Goal: Task Accomplishment & Management: Use online tool/utility

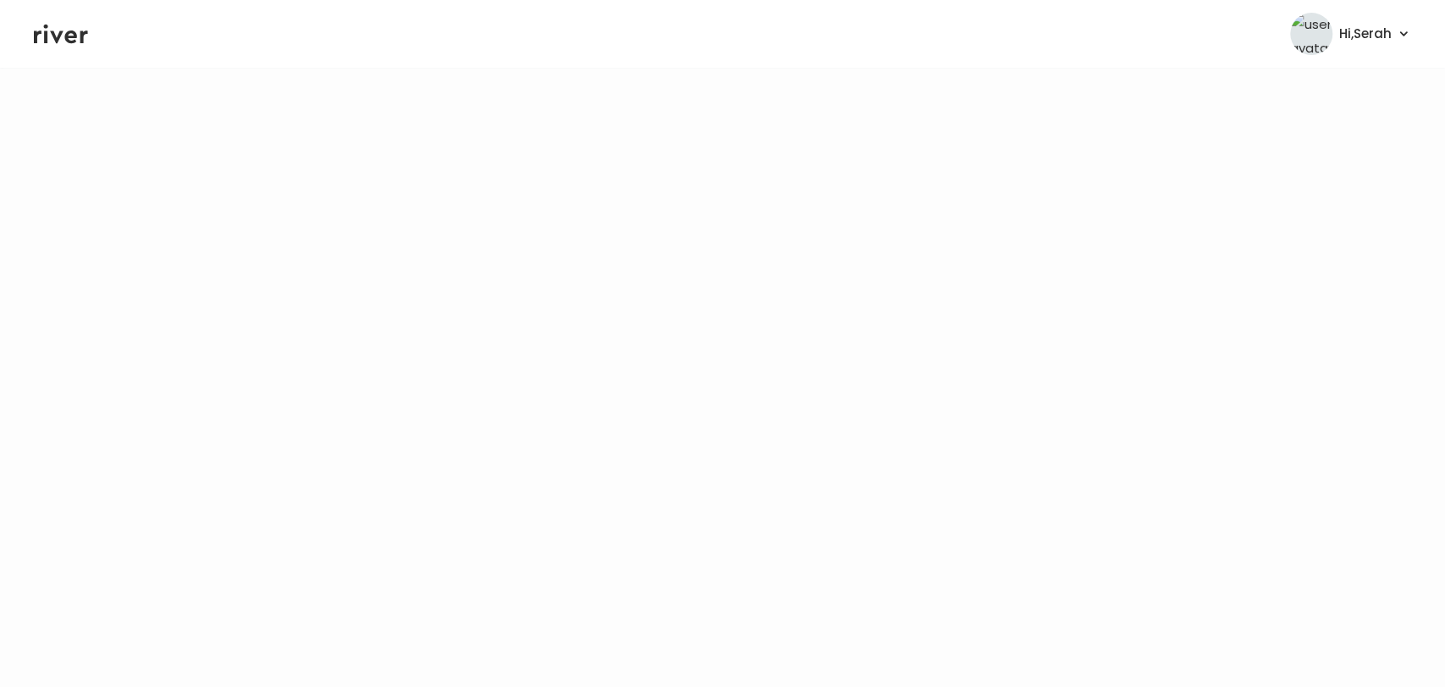
click at [61, 41] on icon at bounding box center [61, 33] width 54 height 25
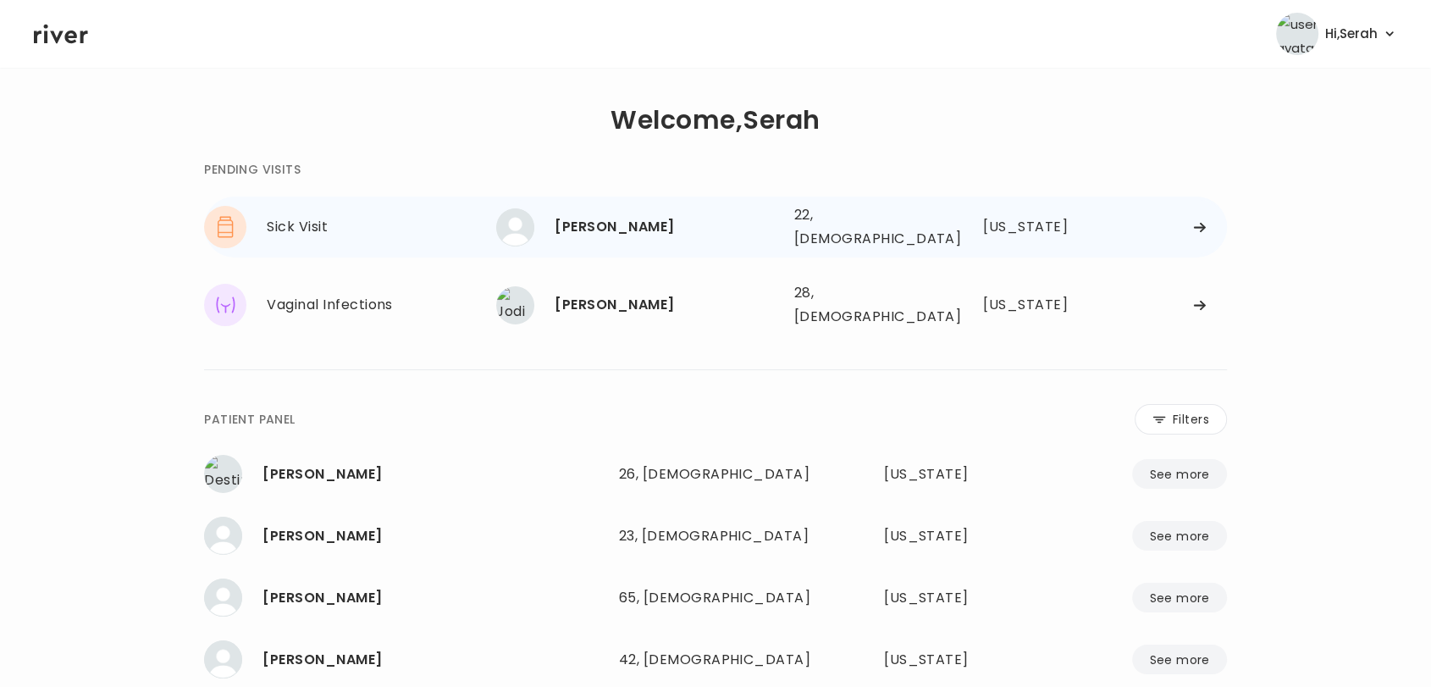
click at [632, 228] on div "[PERSON_NAME]" at bounding box center [666, 227] width 225 height 24
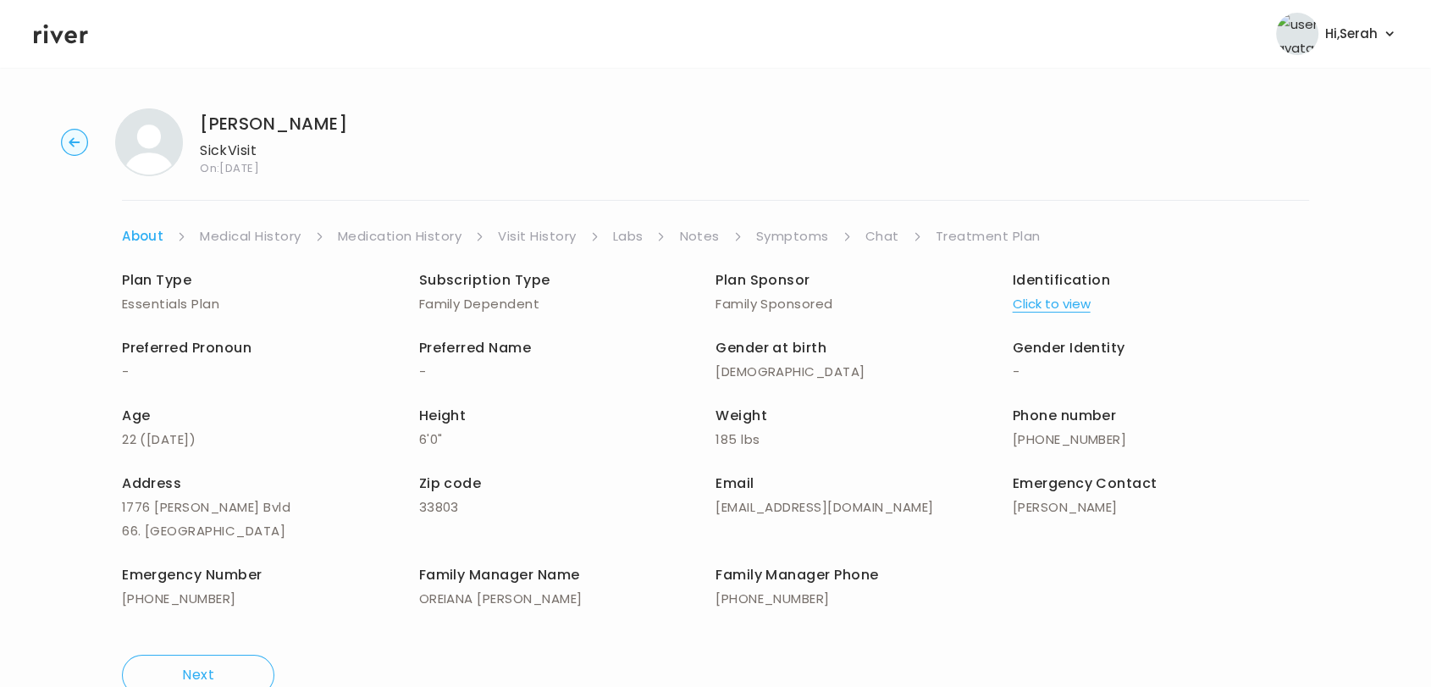
click at [805, 244] on link "Symptoms" at bounding box center [792, 236] width 73 height 24
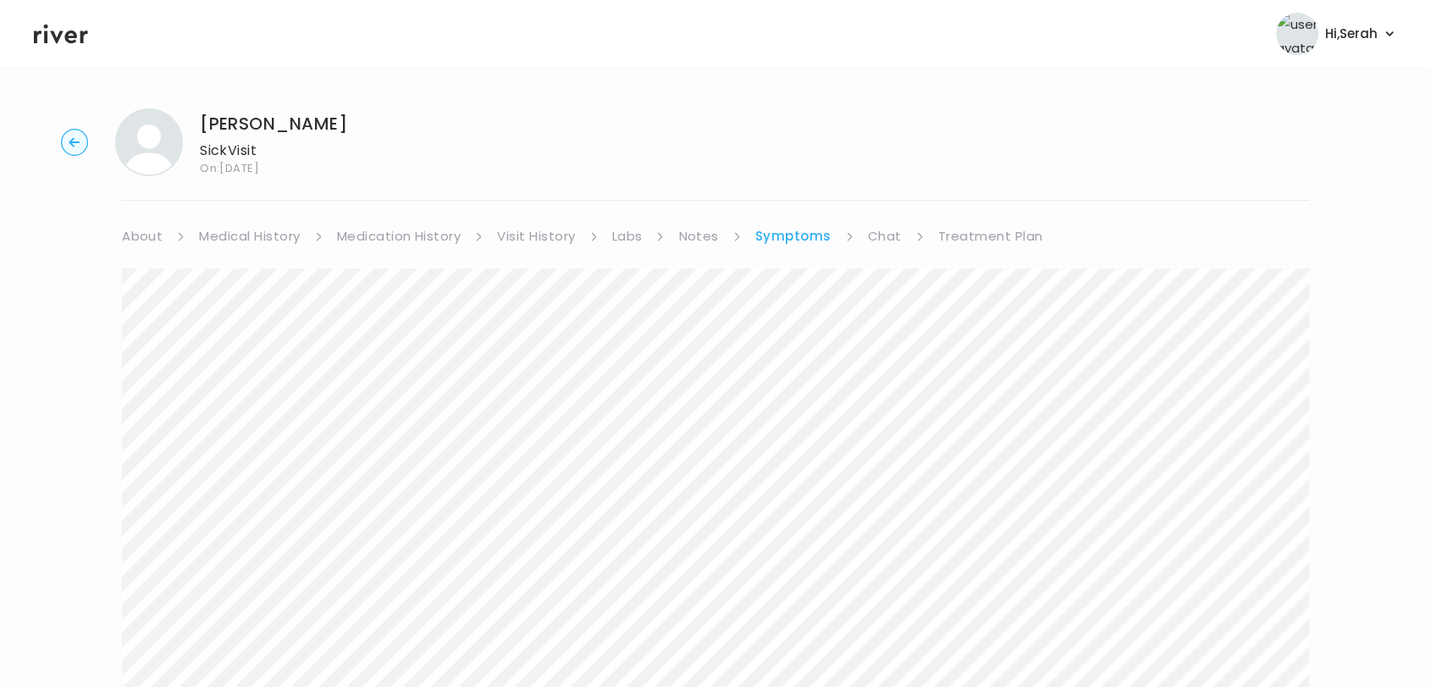
click at [362, 241] on link "Medication History" at bounding box center [399, 236] width 124 height 24
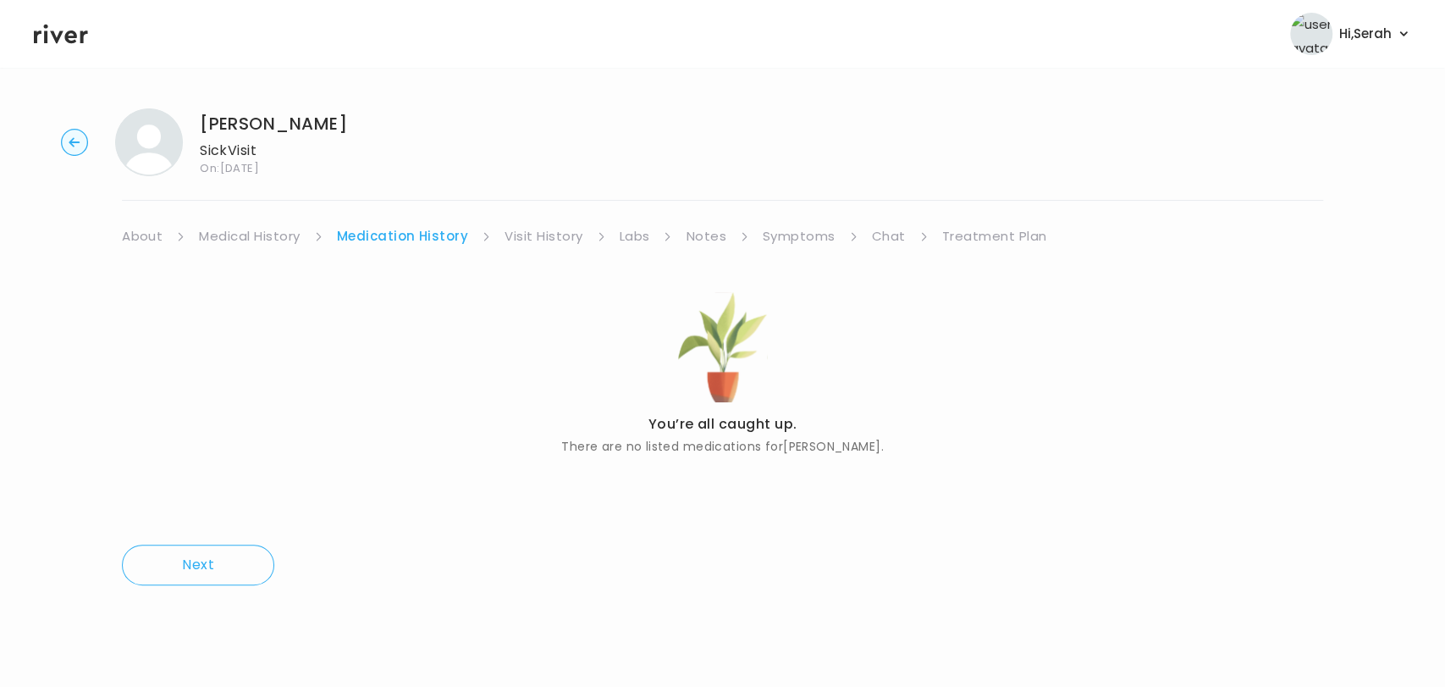
click at [792, 239] on link "Symptoms" at bounding box center [799, 236] width 73 height 24
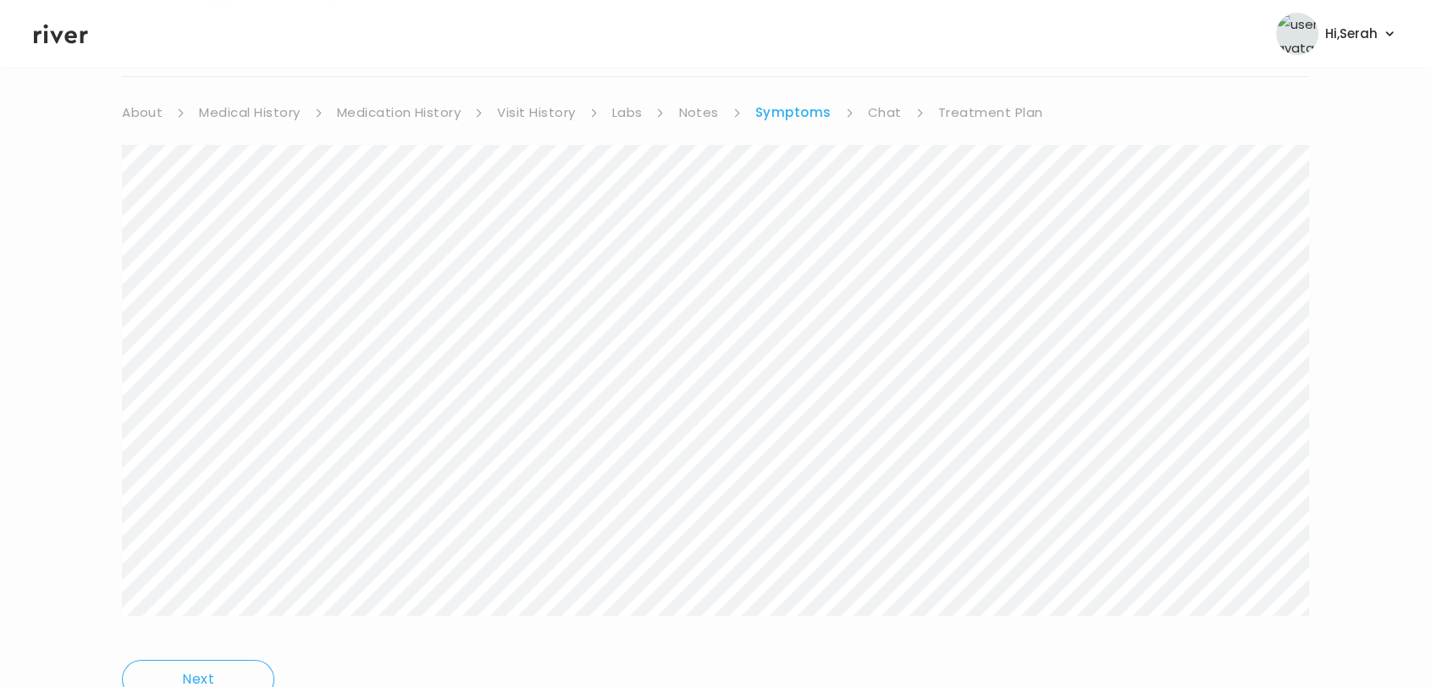
scroll to position [124, 0]
click at [888, 100] on link "Chat" at bounding box center [885, 112] width 34 height 24
click at [68, 35] on icon at bounding box center [61, 34] width 54 height 19
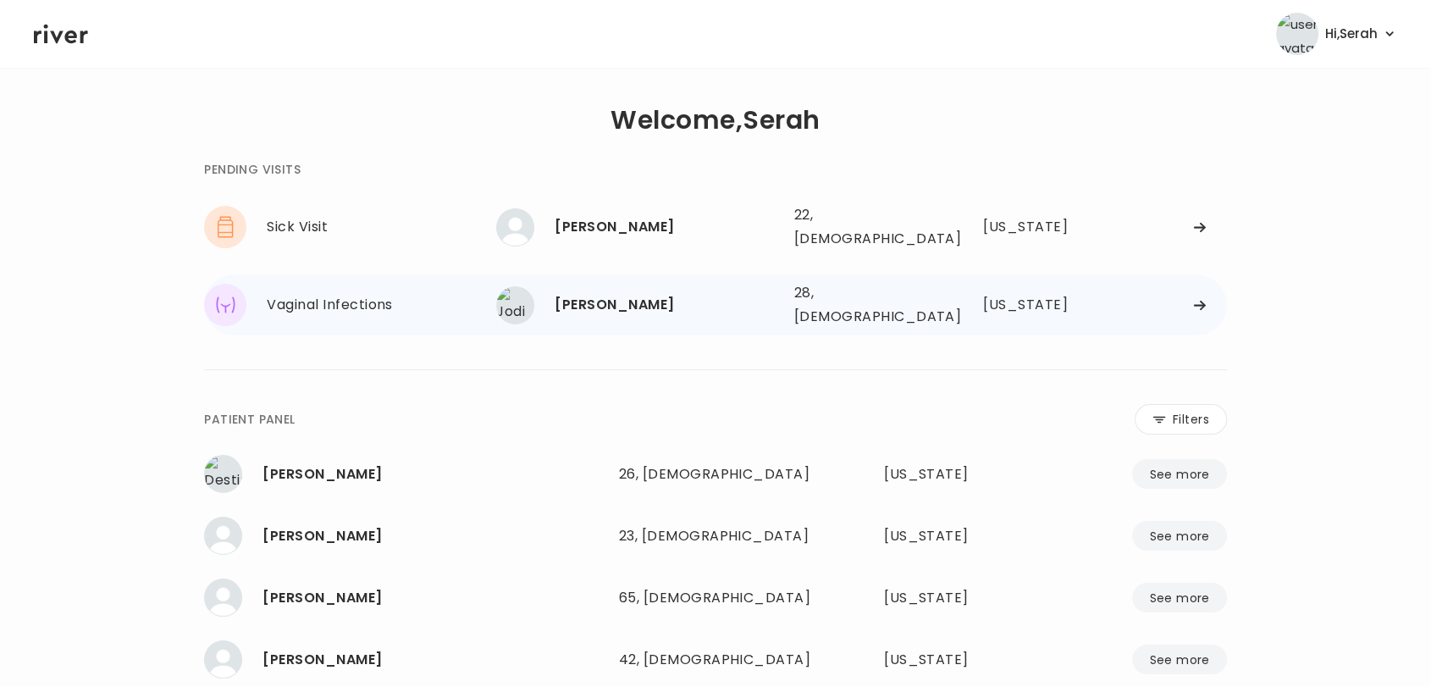
click at [576, 293] on div "[PERSON_NAME]" at bounding box center [666, 305] width 225 height 24
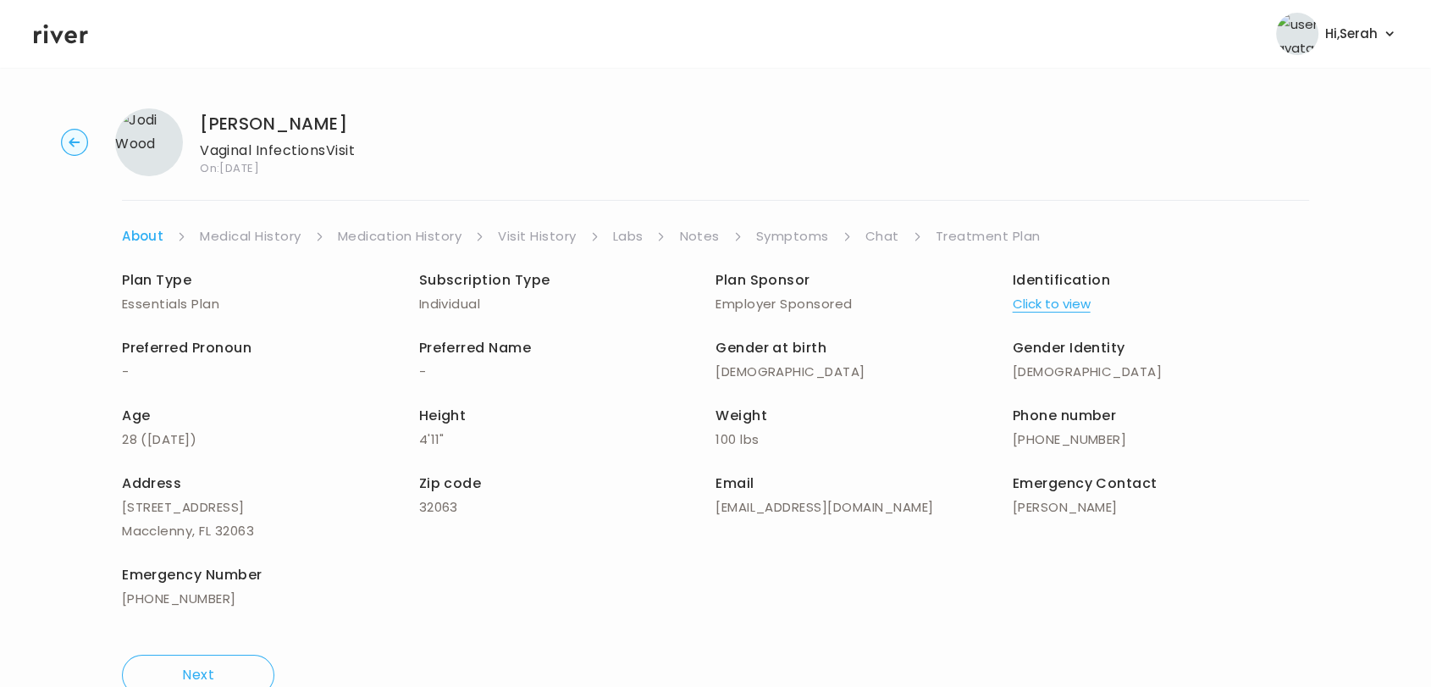
click at [813, 232] on link "Symptoms" at bounding box center [792, 236] width 73 height 24
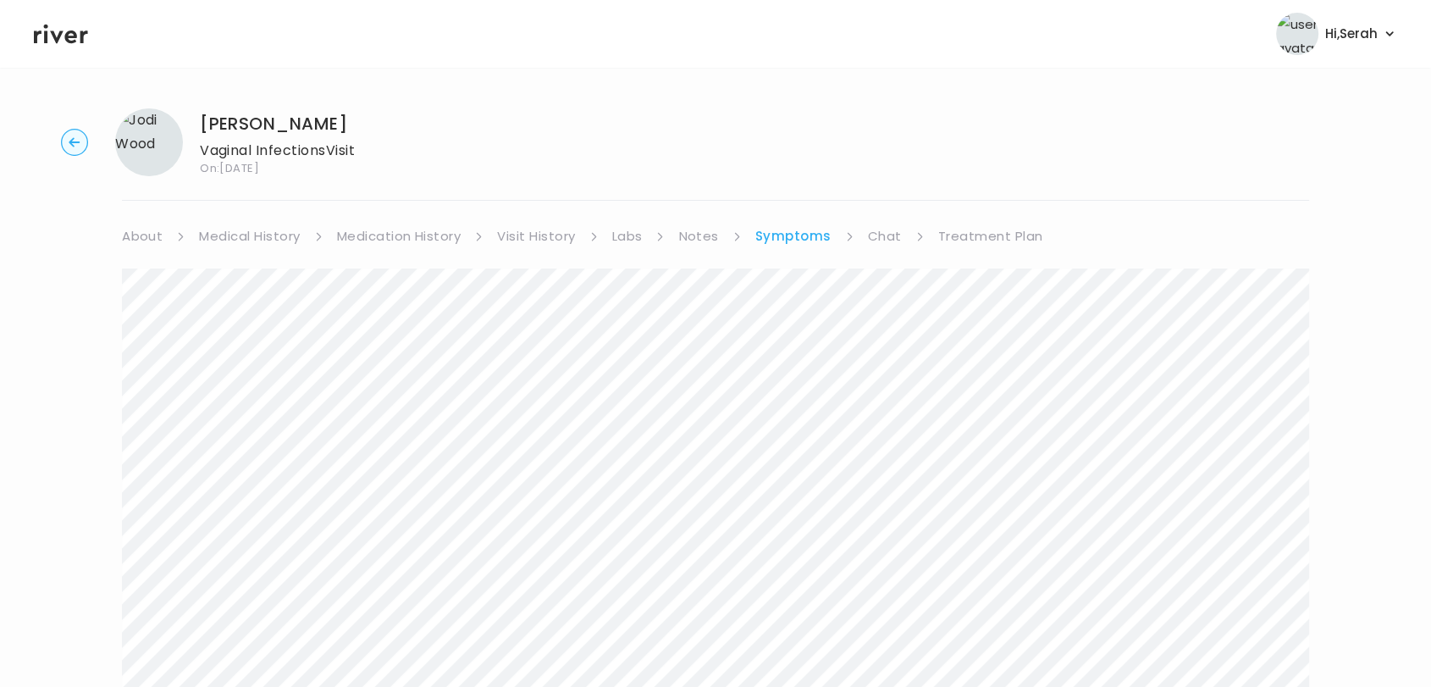
click at [869, 225] on link "Chat" at bounding box center [885, 236] width 34 height 24
click at [970, 229] on link "Treatment Plan" at bounding box center [988, 236] width 105 height 24
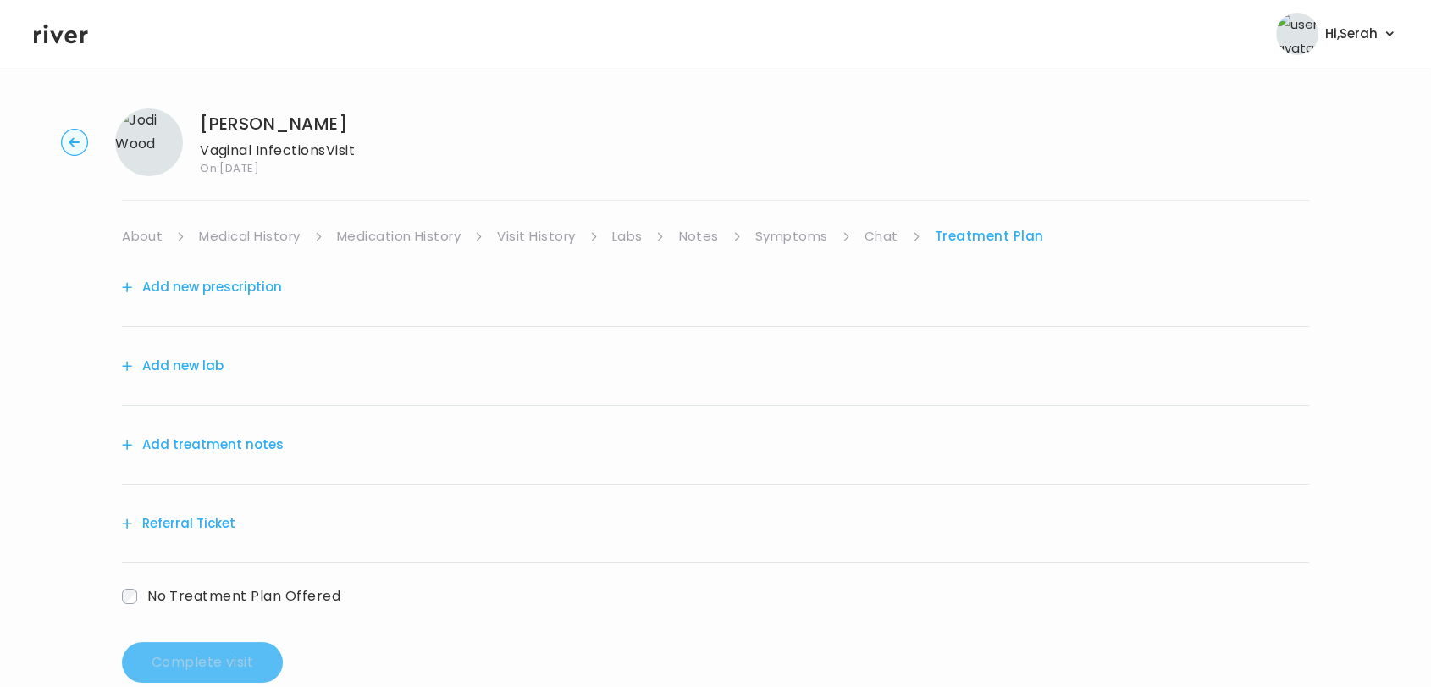
click at [261, 293] on button "Add new prescription" at bounding box center [202, 287] width 160 height 24
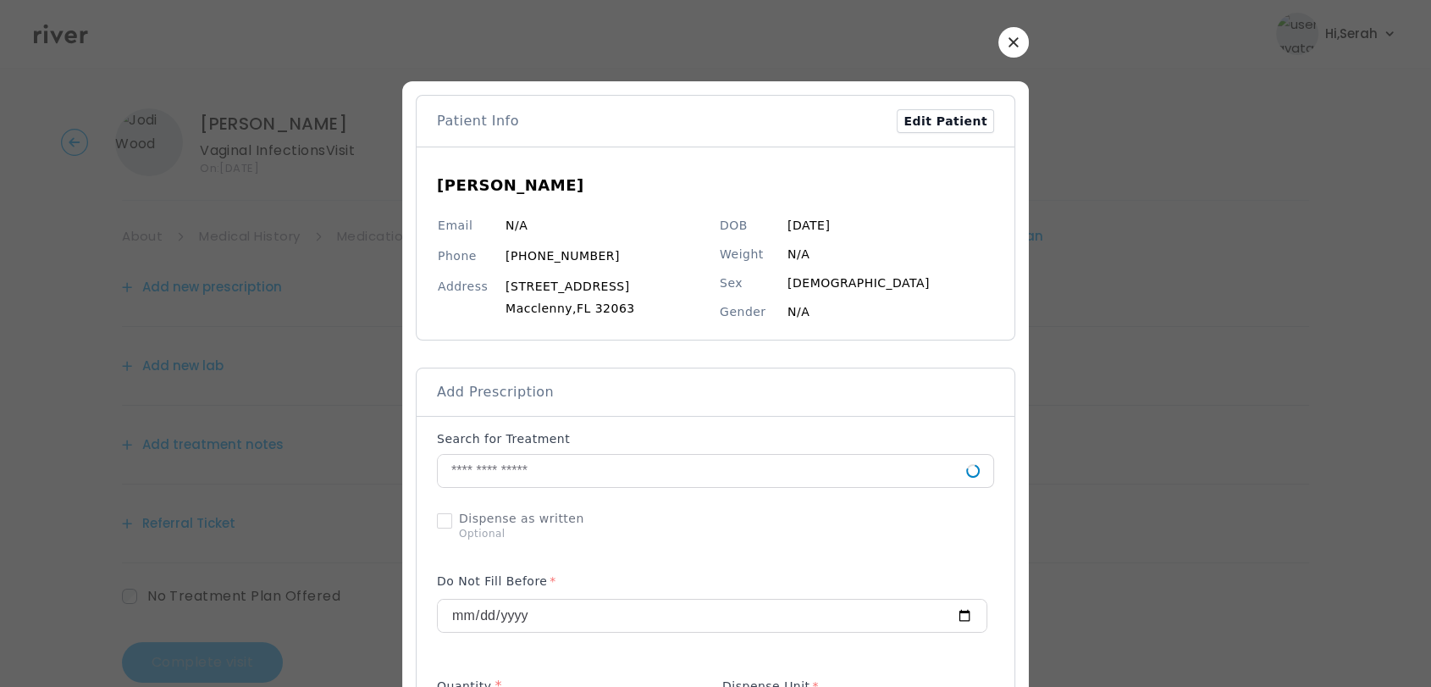
scroll to position [36, 0]
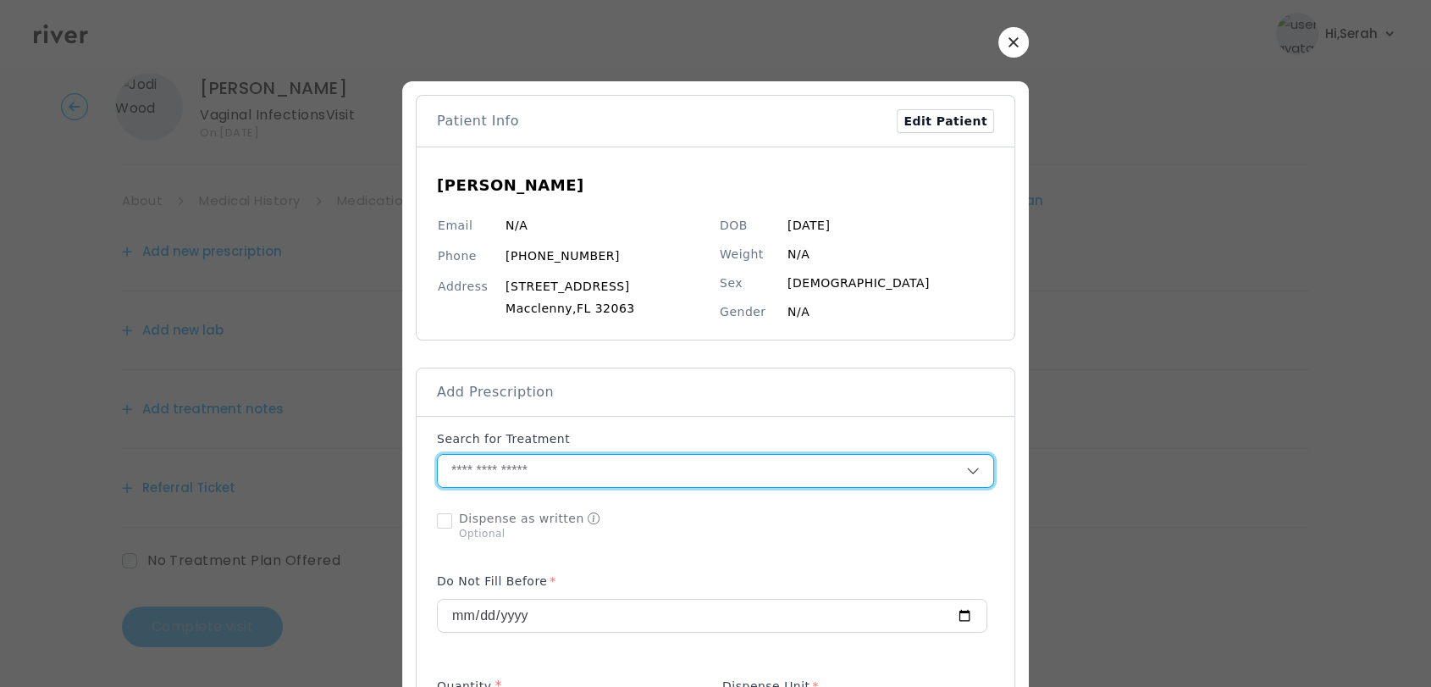
click at [641, 474] on input "text" at bounding box center [702, 471] width 528 height 32
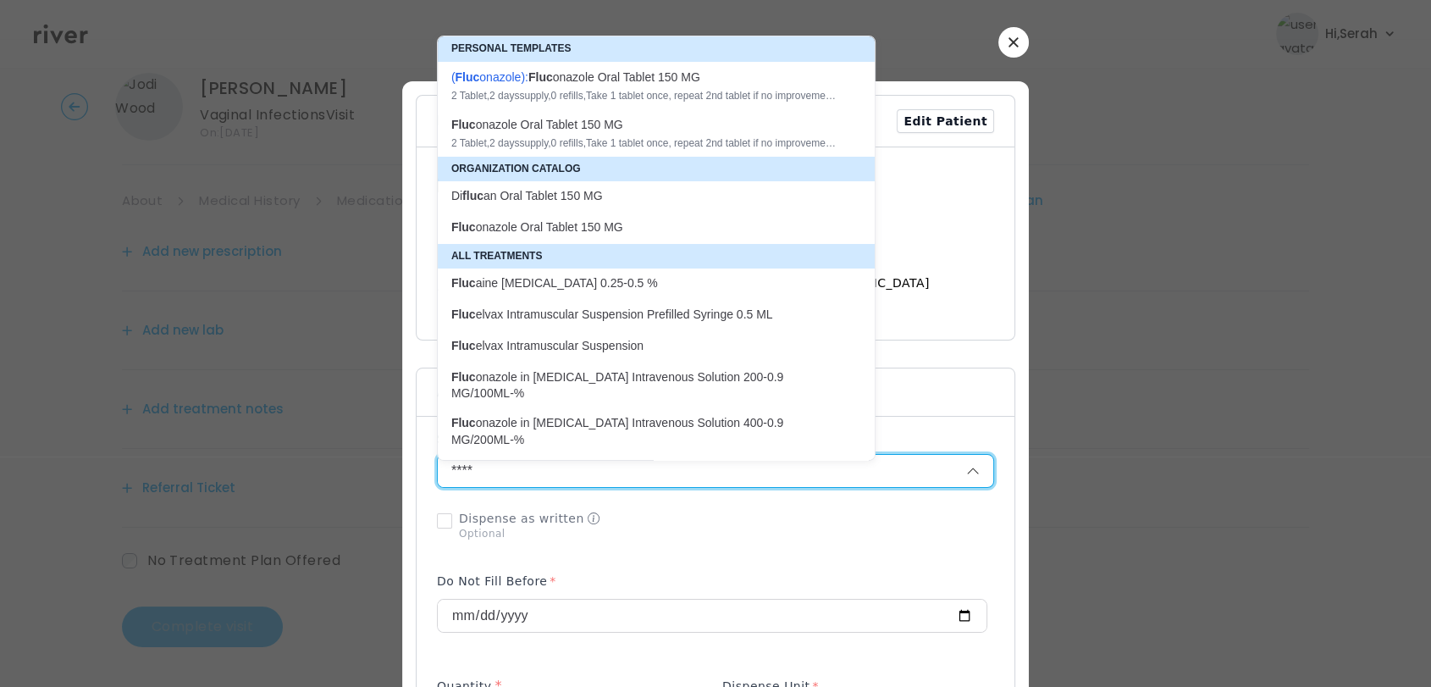
click at [627, 89] on div "2 Tablet , 2 days supply, 0 refills , Take 1 tablet once, repeat 2nd tablet if …" at bounding box center [645, 96] width 389 height 14
type input "**********"
type input "*"
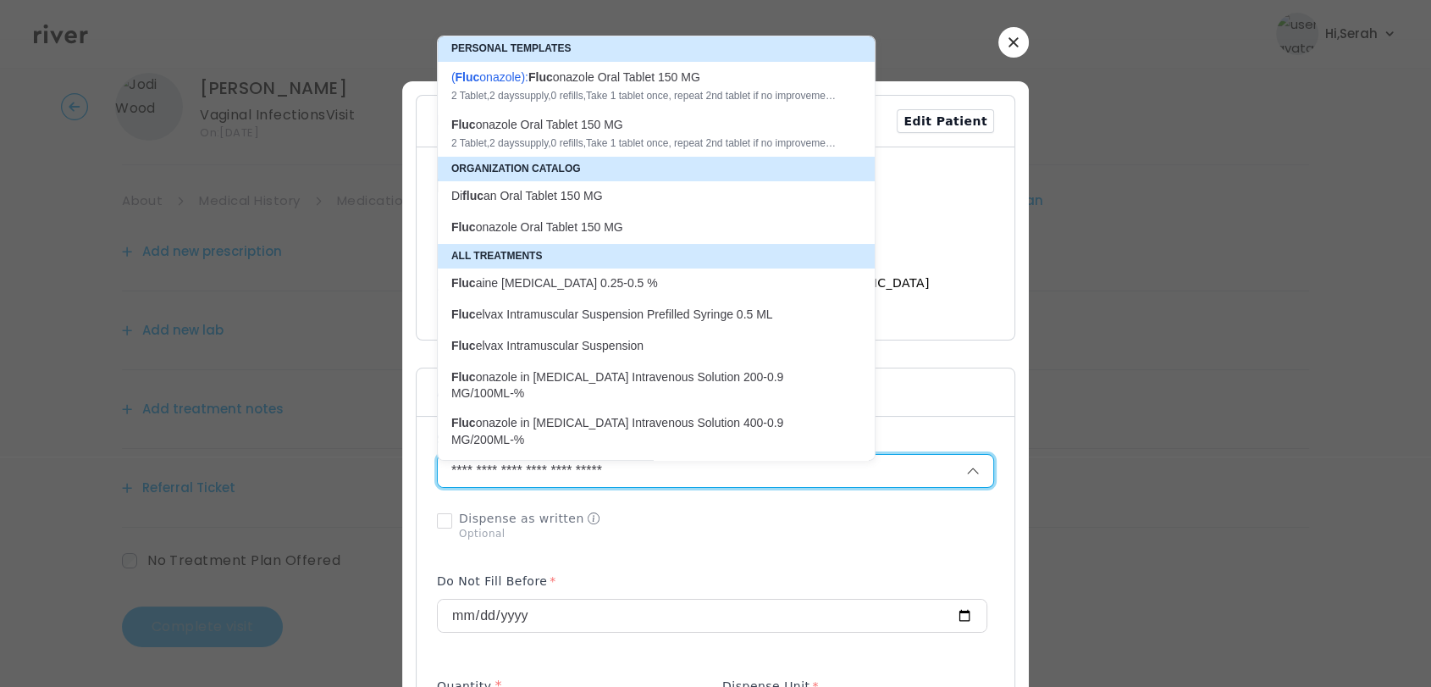
type textarea "**********"
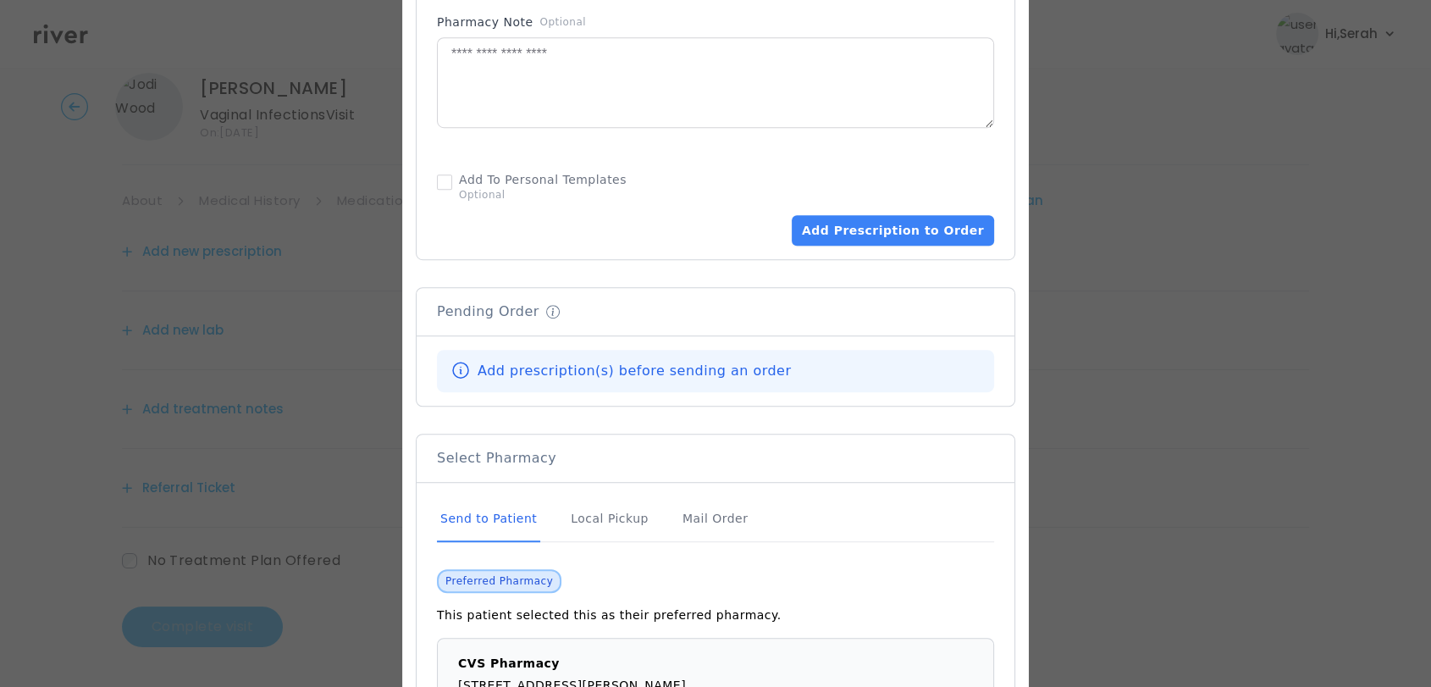
scroll to position [1016, 0]
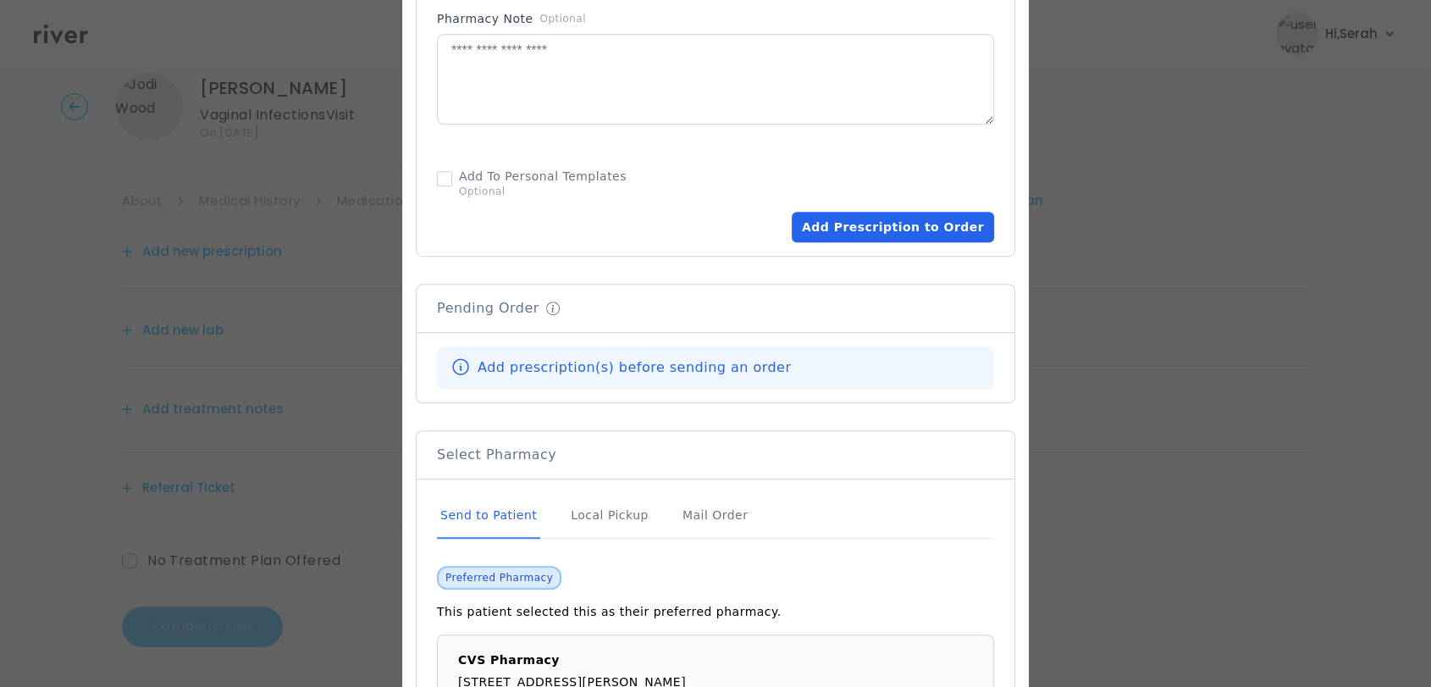
click at [859, 233] on button "Add Prescription to Order" at bounding box center [893, 227] width 202 height 30
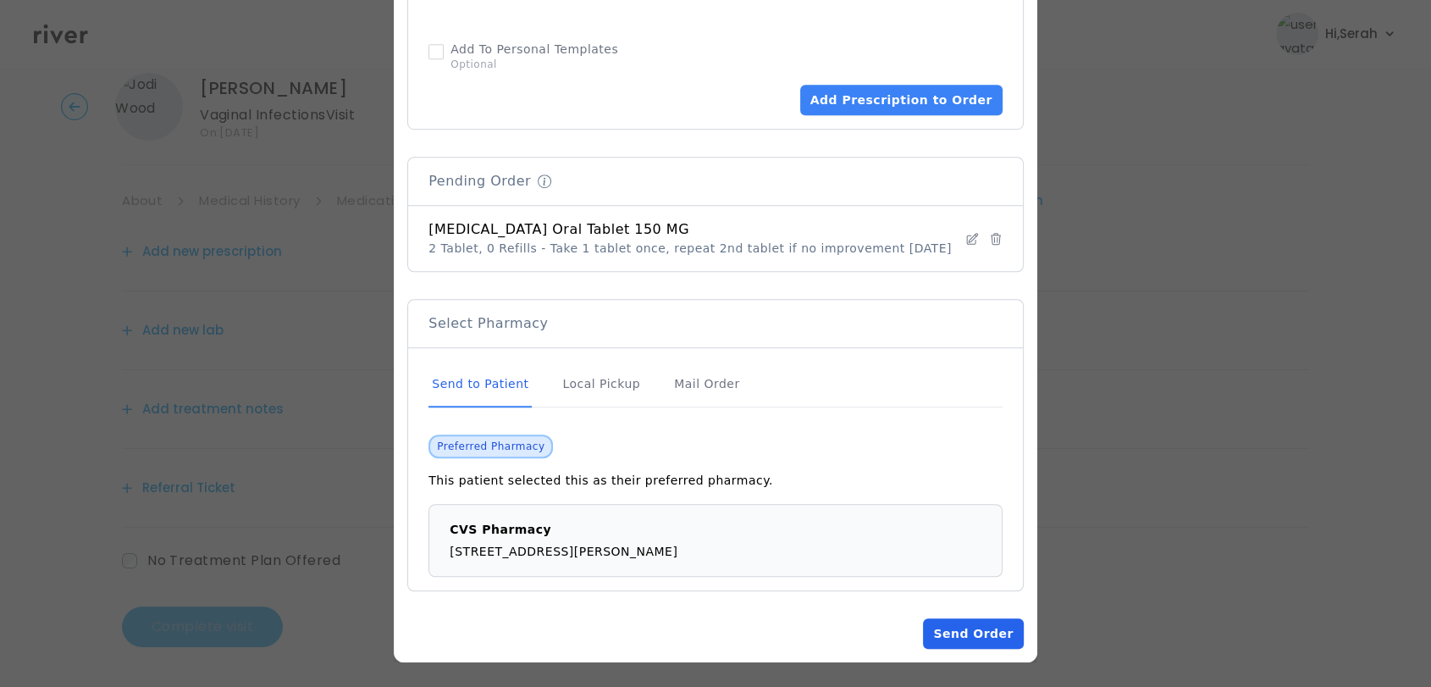
click at [952, 638] on button "Send Order" at bounding box center [973, 633] width 100 height 30
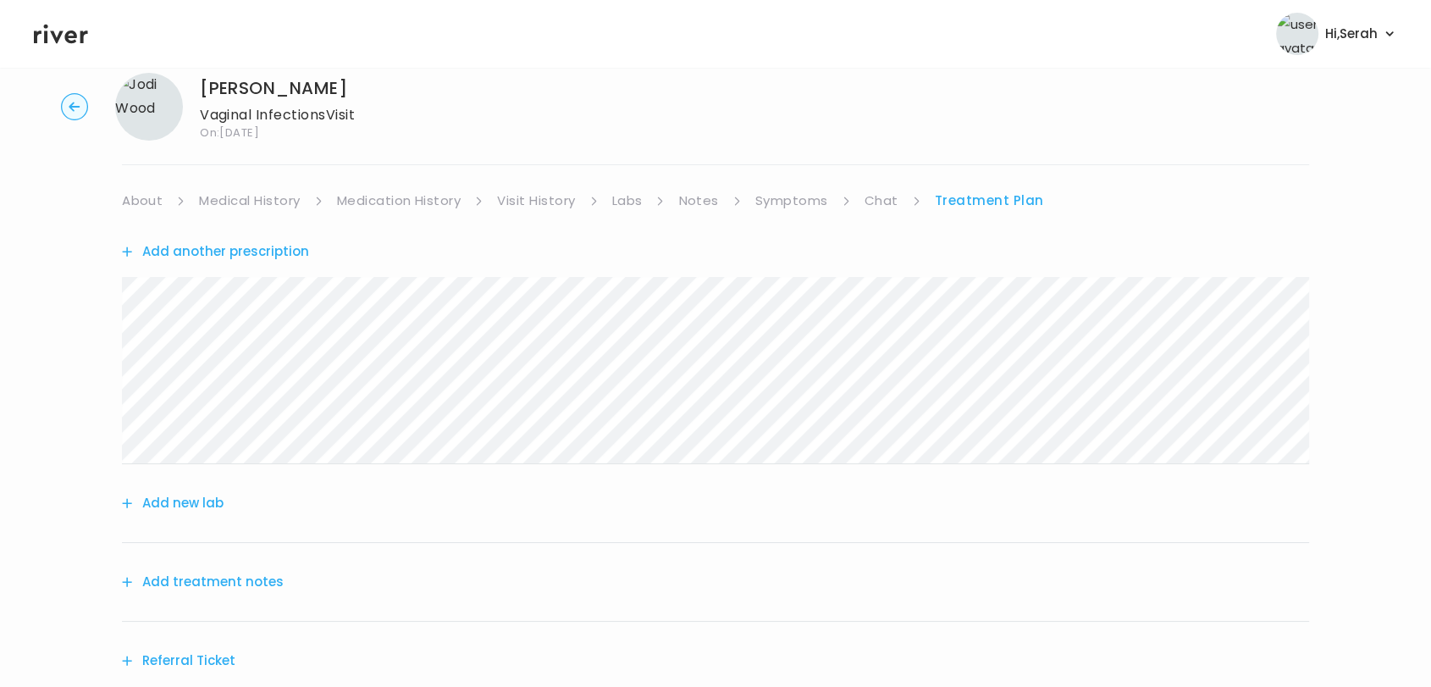
scroll to position [209, 0]
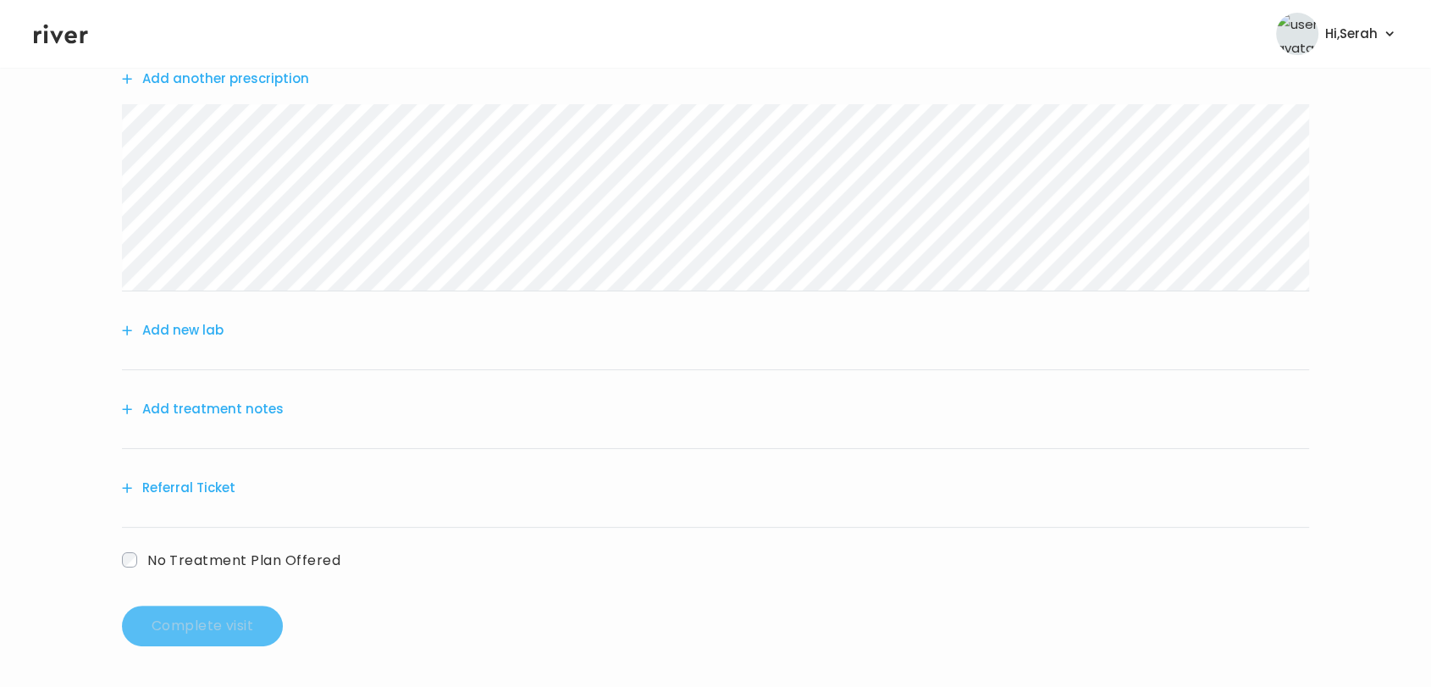
click at [229, 408] on button "Add treatment notes" at bounding box center [203, 409] width 162 height 24
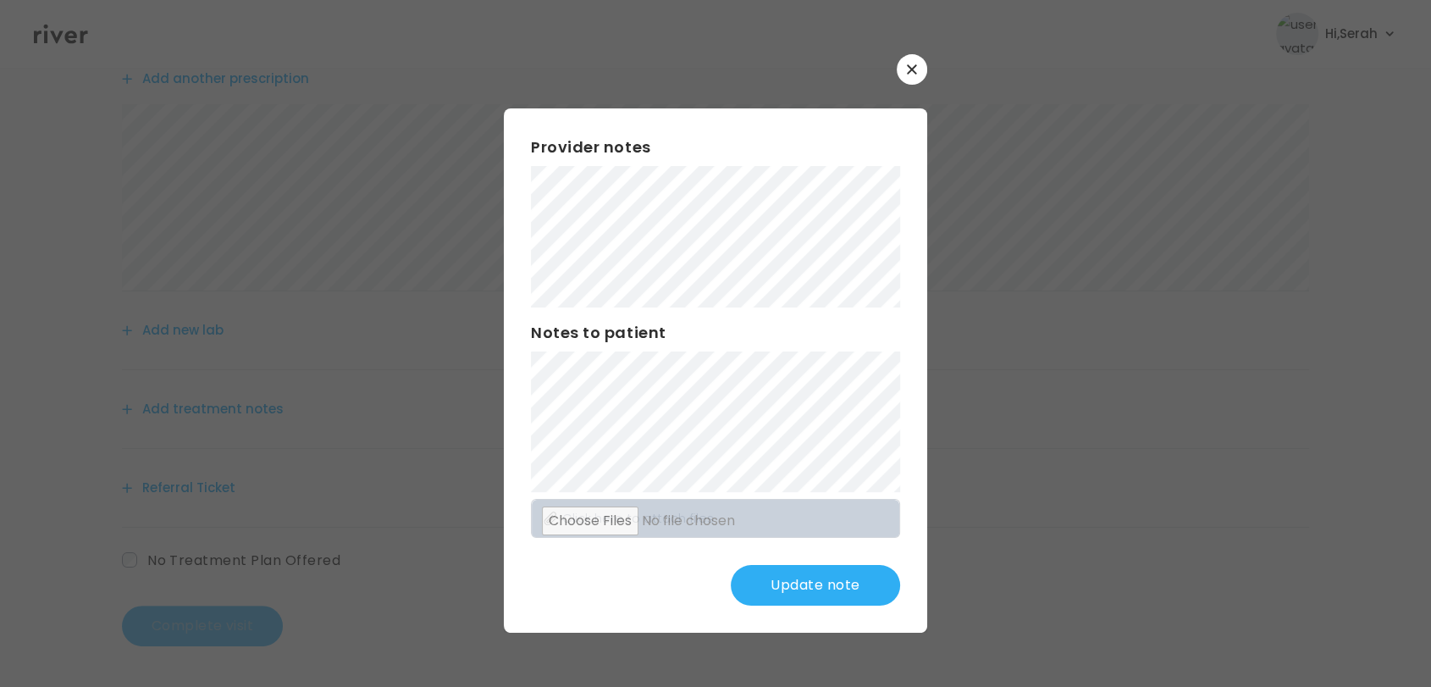
click at [806, 593] on button "Update note" at bounding box center [815, 585] width 169 height 41
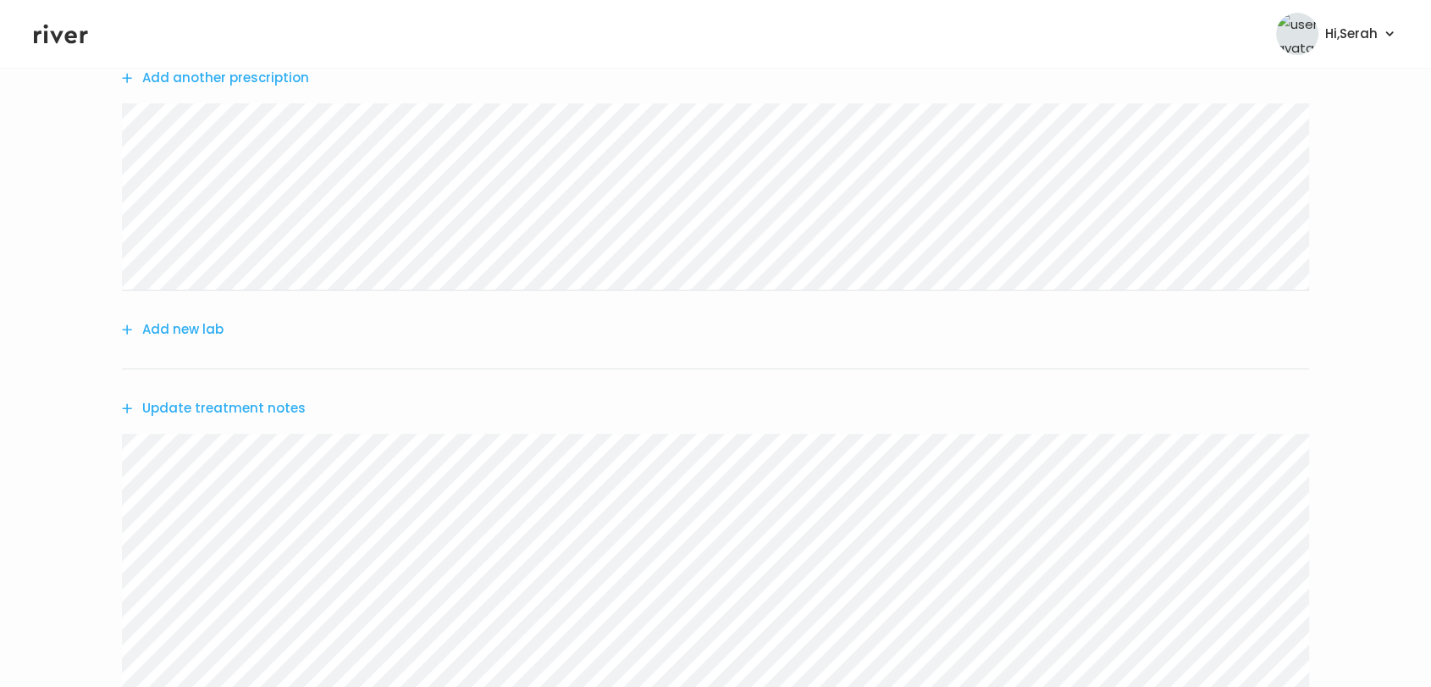
scroll to position [508, 0]
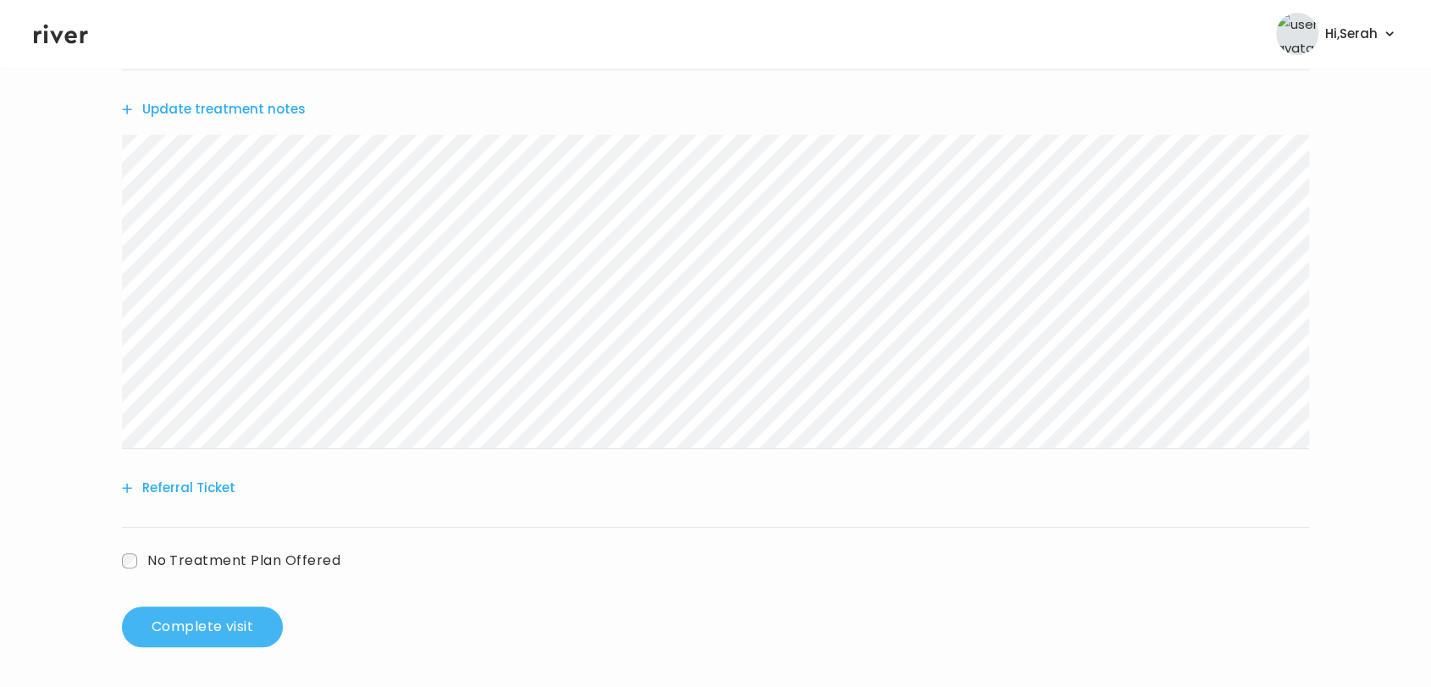
click at [193, 626] on button "Complete visit" at bounding box center [202, 626] width 161 height 41
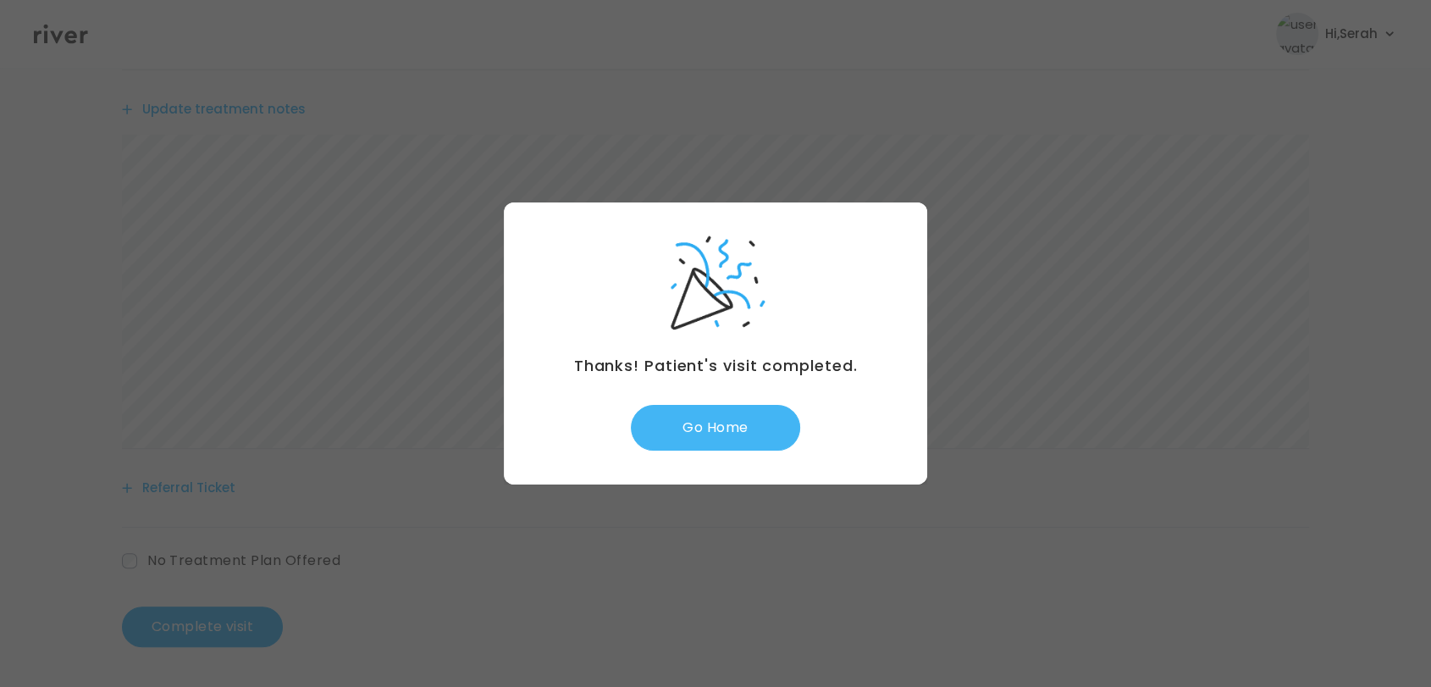
click at [724, 417] on button "Go Home" at bounding box center [715, 428] width 169 height 46
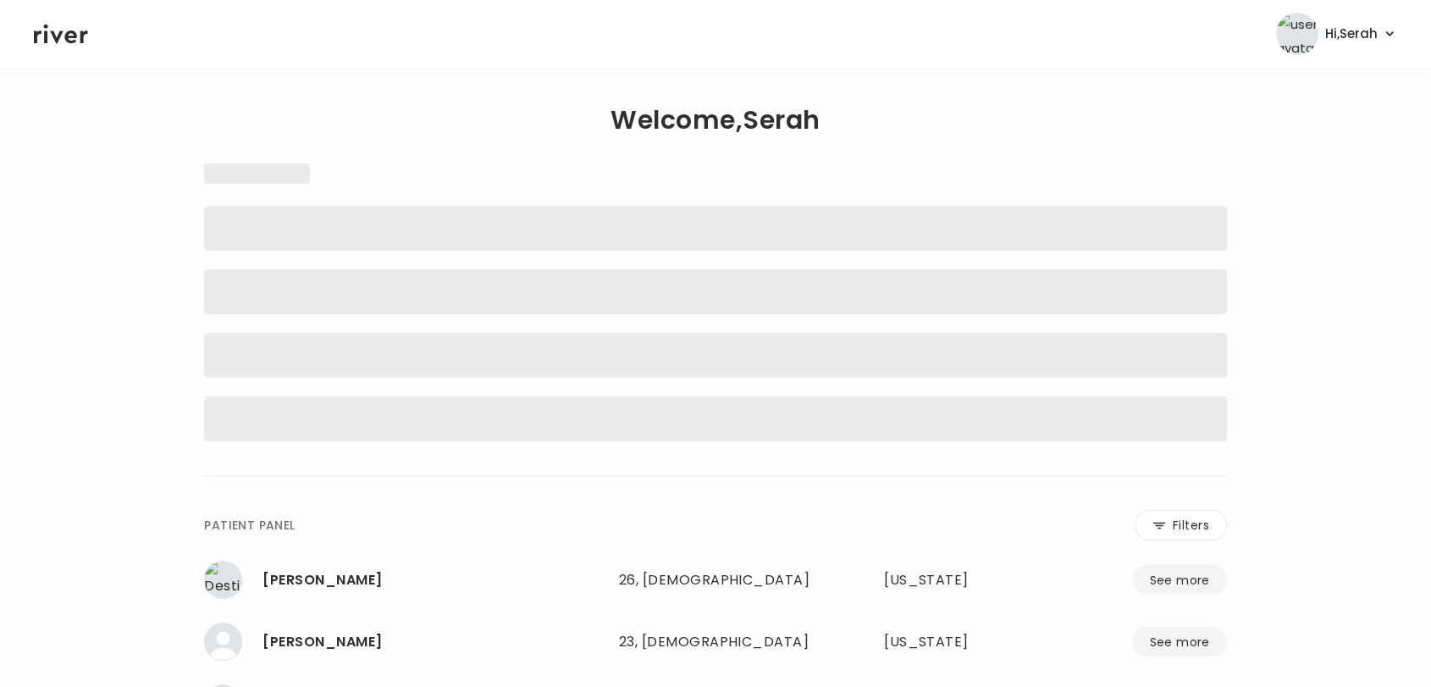
click at [793, 362] on span "‌" at bounding box center [715, 355] width 1023 height 45
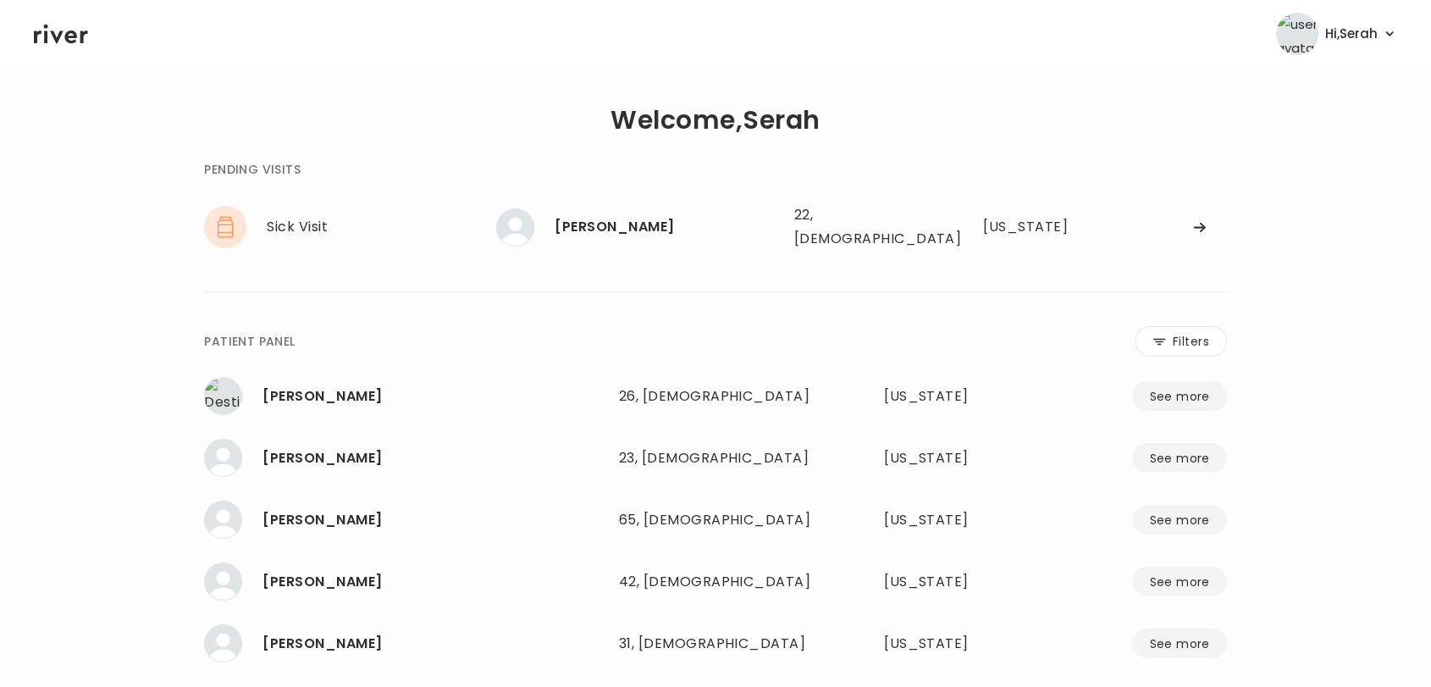
scroll to position [102, 0]
